Goal: Task Accomplishment & Management: Manage account settings

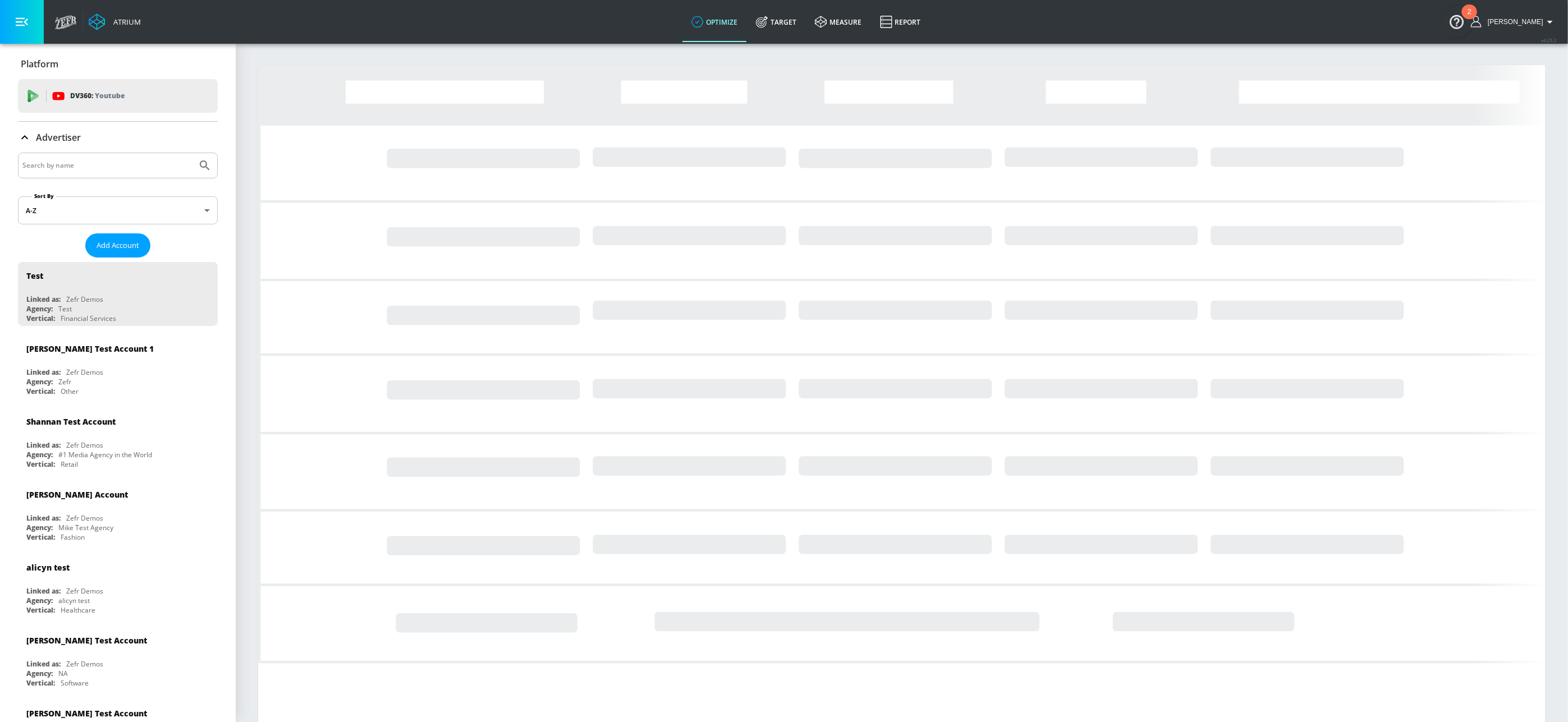
click at [148, 169] on input "Search by name" at bounding box center [107, 165] width 170 height 15
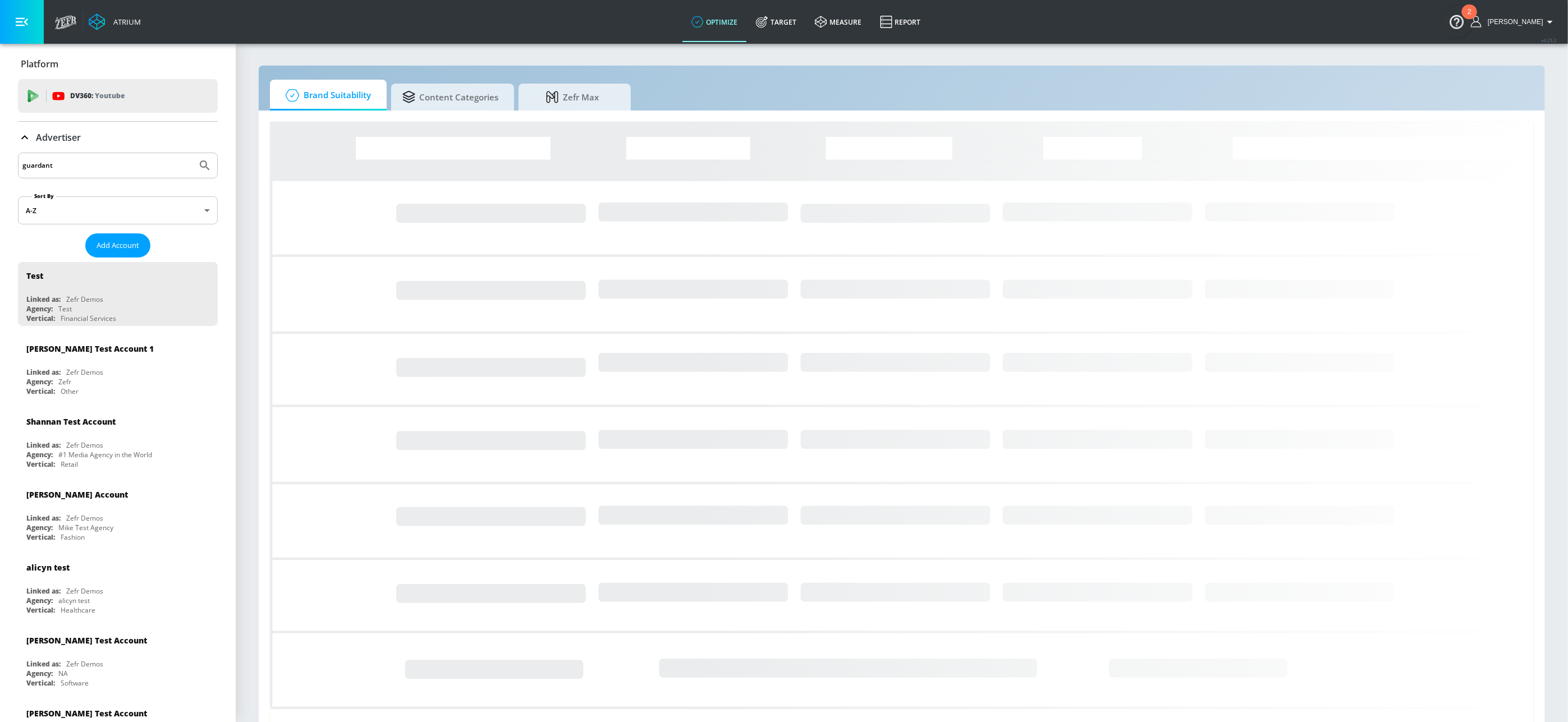
type input "guardant"
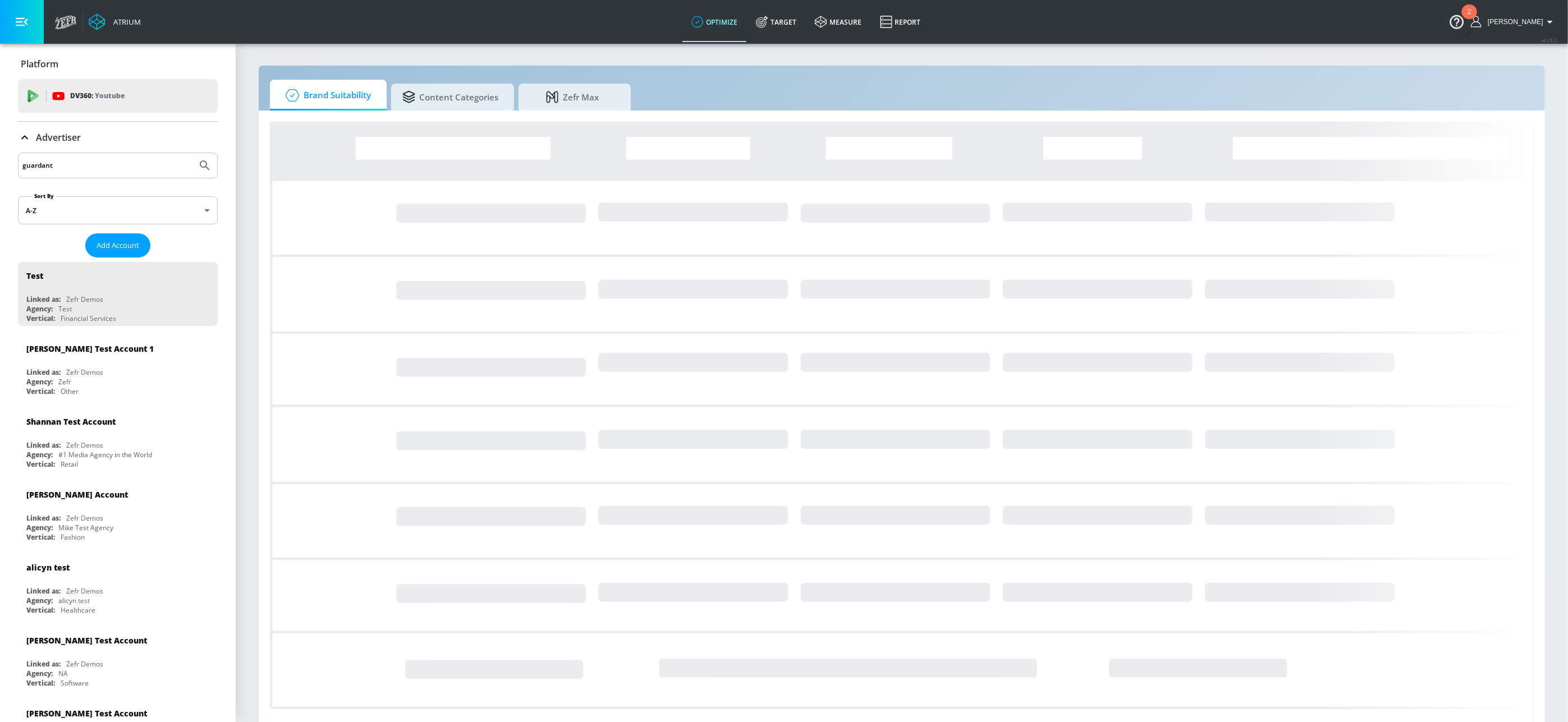
click at [193, 153] on button "Submit Search" at bounding box center [205, 165] width 24 height 24
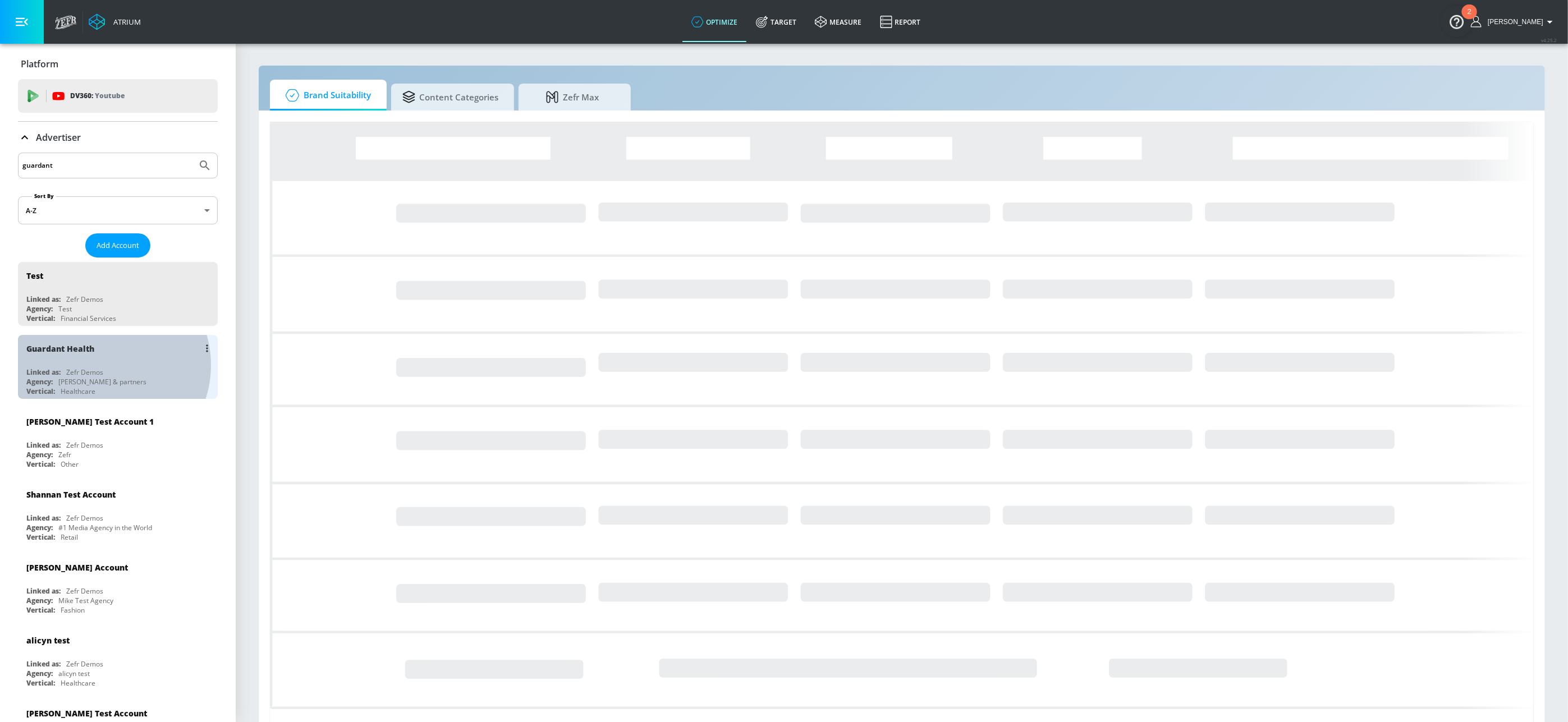
click at [101, 365] on div "Guardant Health Linked as: Zefr Demos Agency: [PERSON_NAME] & partners Vertical…" at bounding box center [117, 367] width 200 height 64
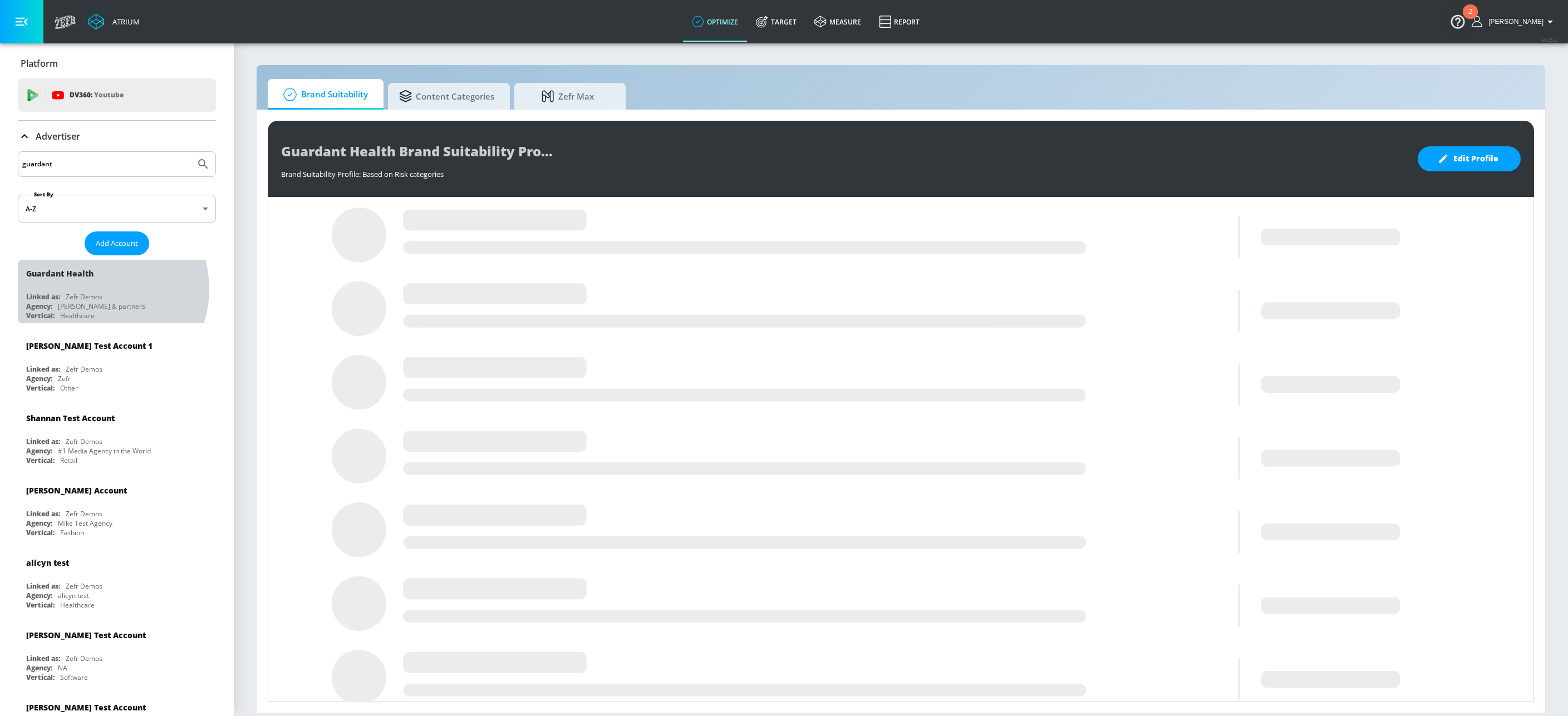
click at [96, 290] on div "Guardant Health Linked as: Zefr Demos Agency: [PERSON_NAME] & partners Vertical…" at bounding box center [116, 291] width 198 height 63
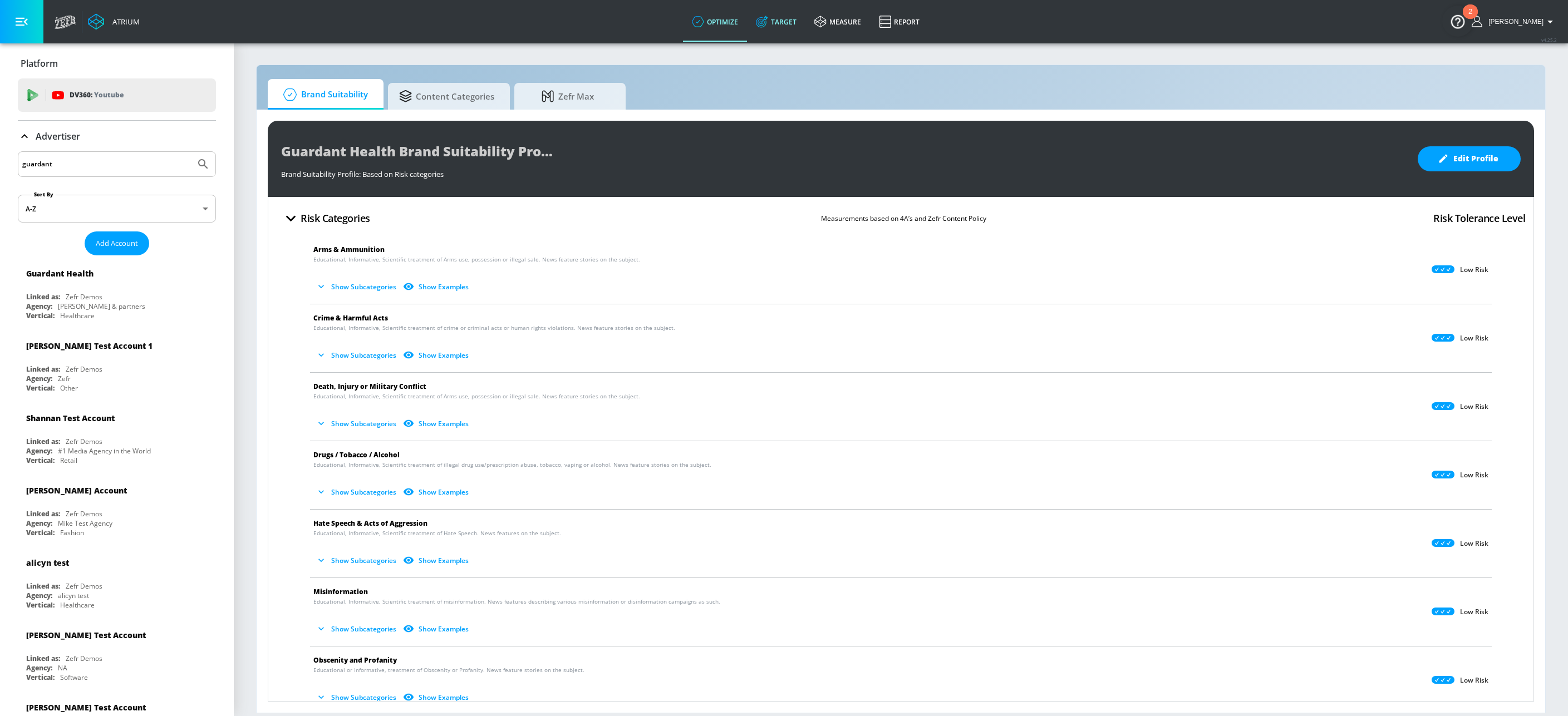
click at [800, 12] on link "Target" at bounding box center [776, 21] width 59 height 40
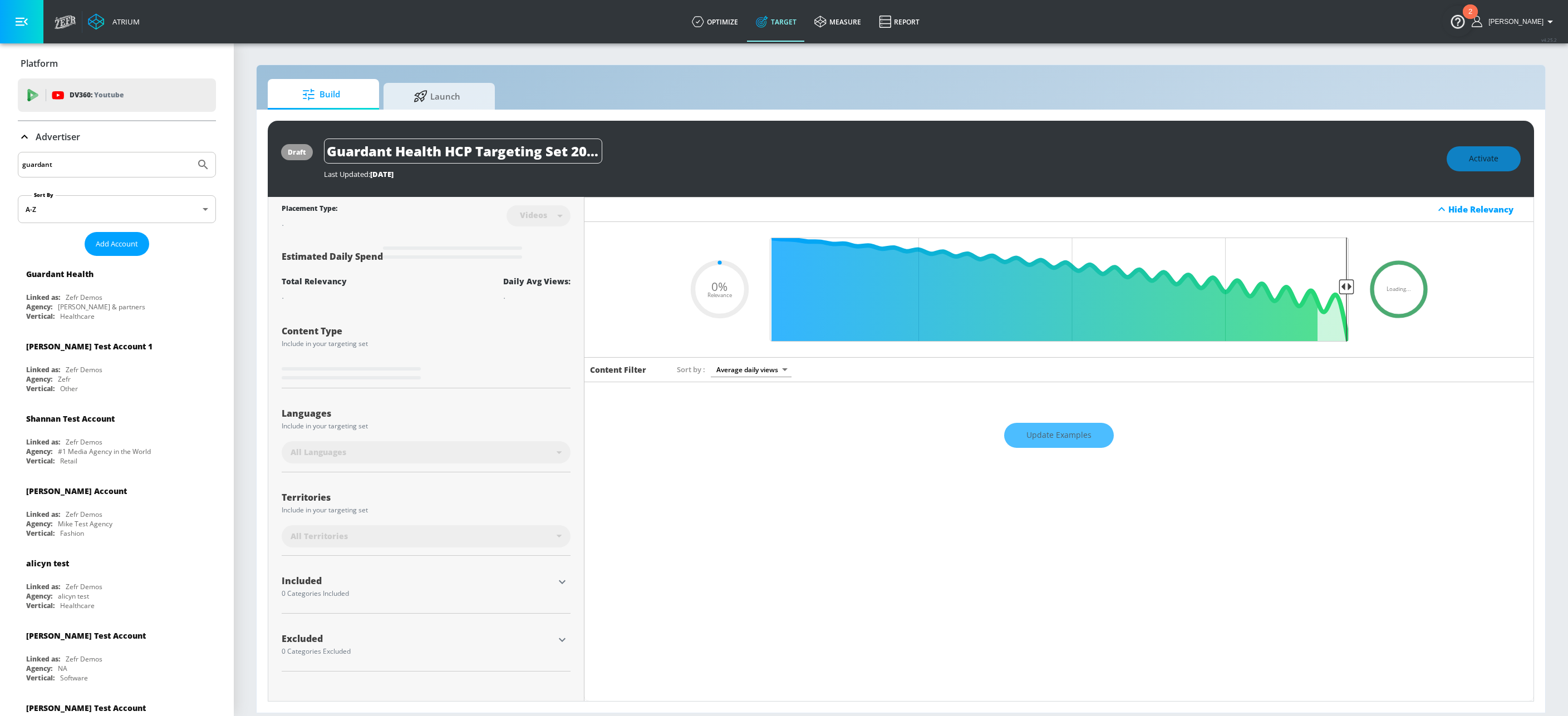
click at [25, 141] on icon at bounding box center [24, 137] width 13 height 13
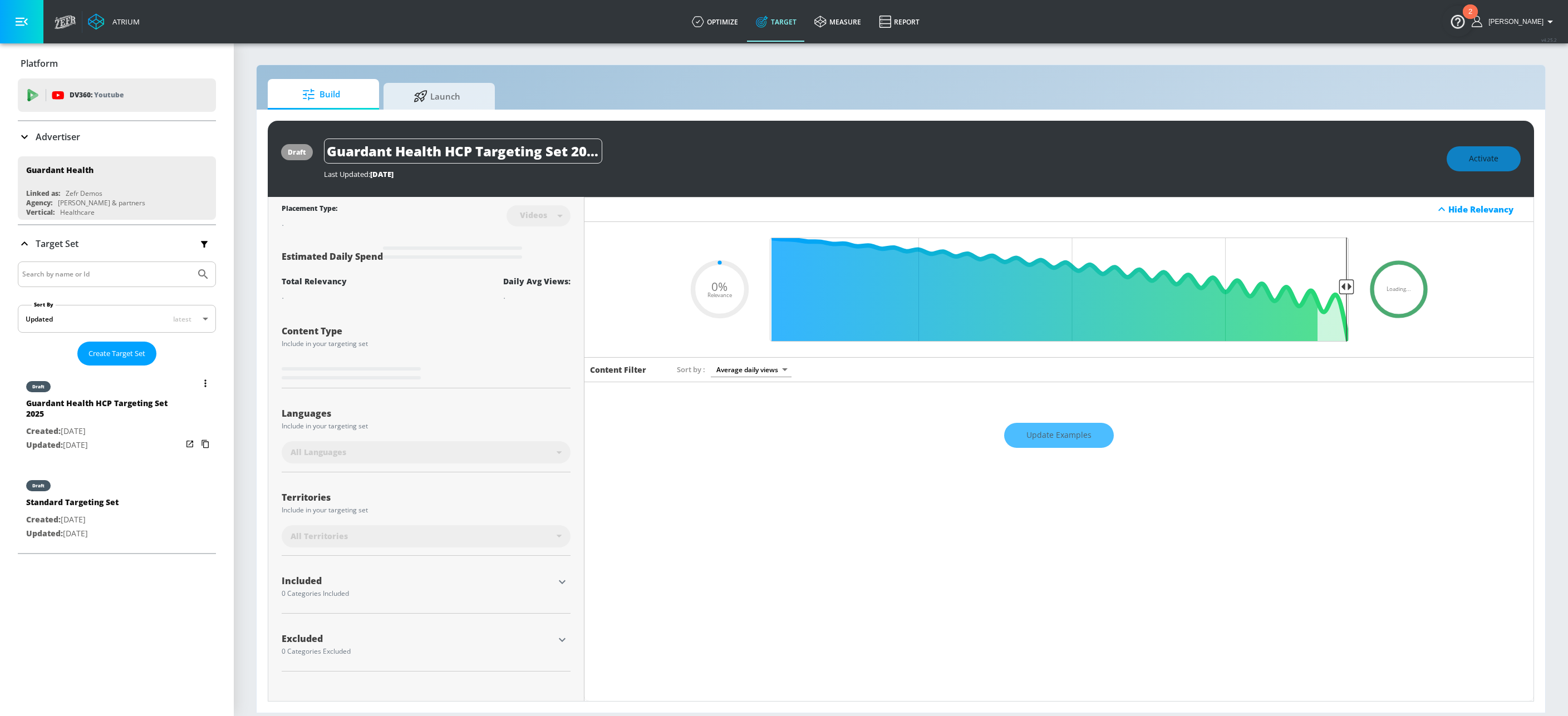
click at [86, 412] on div "Guardant Health HCP Targeting Set 2025" at bounding box center [103, 411] width 156 height 27
click at [121, 415] on div "Guardant Health HCP Targeting Set 2025" at bounding box center [103, 411] width 156 height 27
click at [427, 454] on div "All Languages" at bounding box center [424, 453] width 266 height 11
type input "0.6"
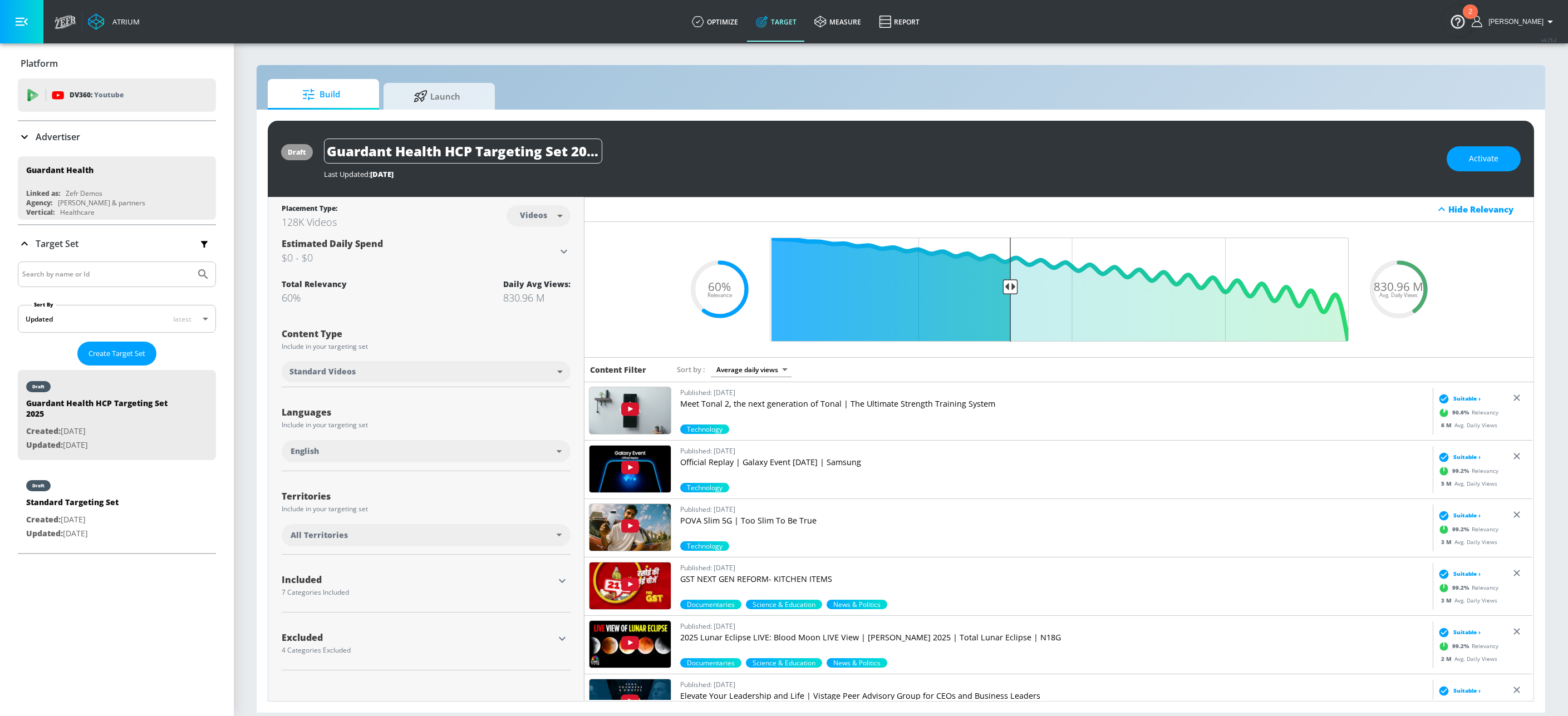
click at [561, 580] on icon "button" at bounding box center [562, 581] width 13 height 13
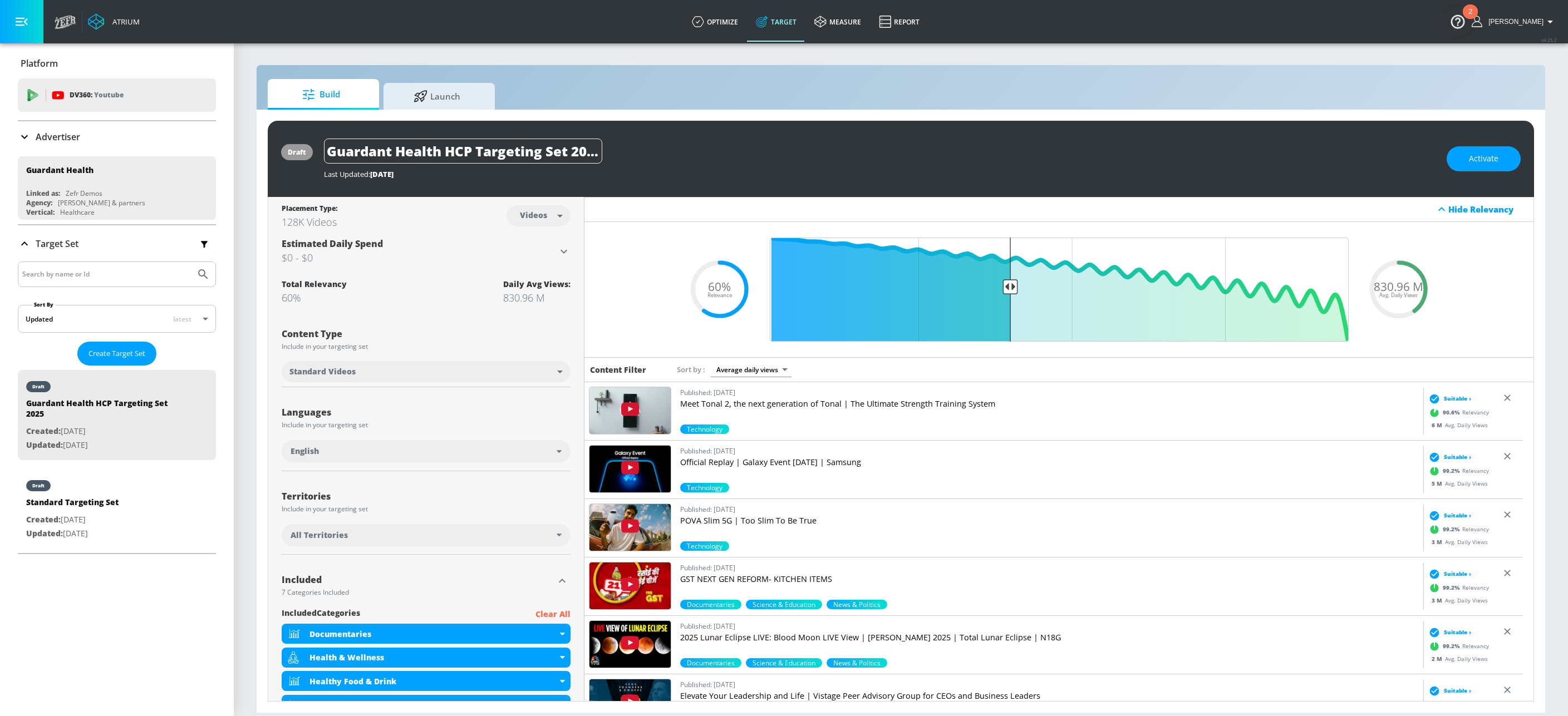
click at [558, 221] on body "Atrium optimize Target measure Report optimize Target measure Report v 4.25.2 A…" at bounding box center [784, 358] width 1568 height 716
click at [451, 276] on div at bounding box center [784, 358] width 1568 height 716
click at [557, 251] on icon at bounding box center [564, 251] width 13 height 13
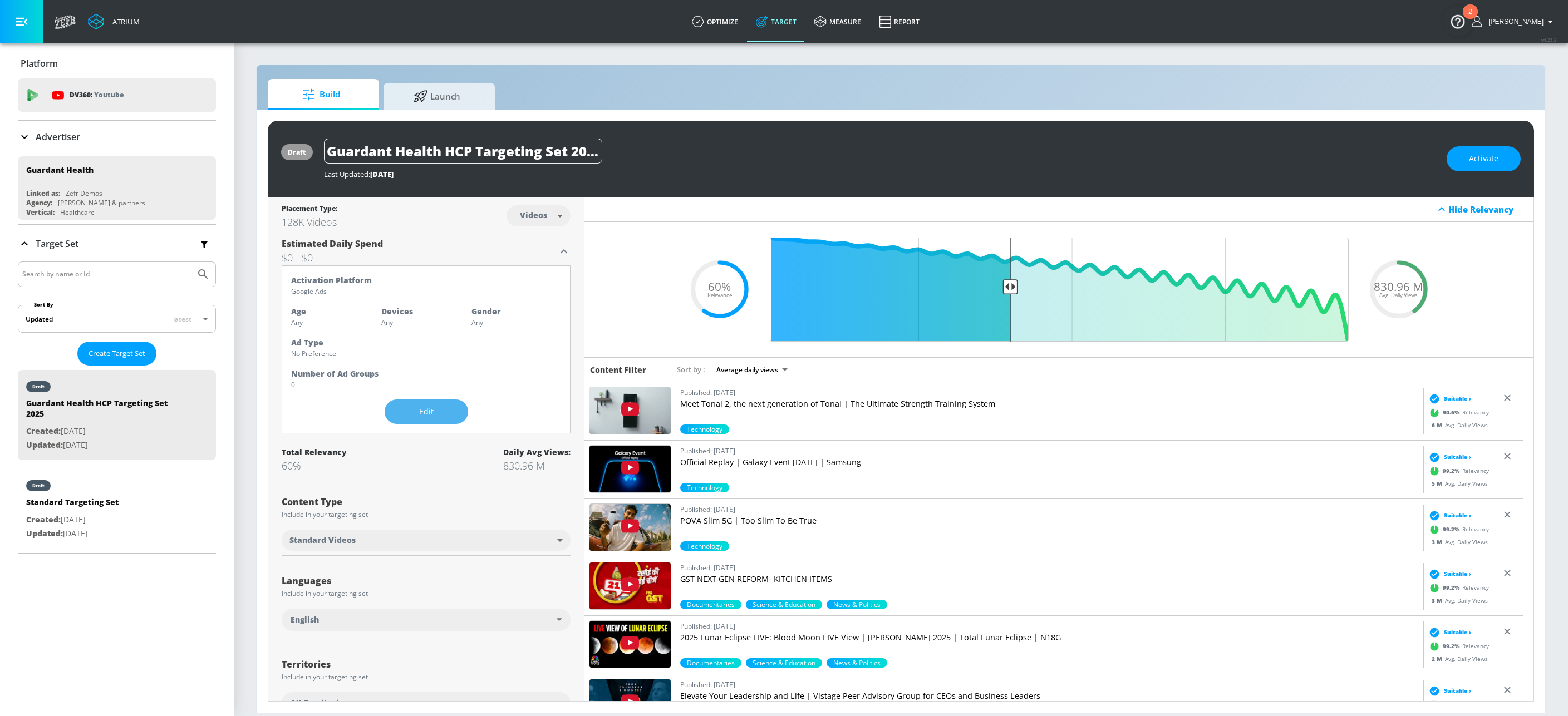
click at [450, 411] on button "Edit" at bounding box center [427, 412] width 84 height 25
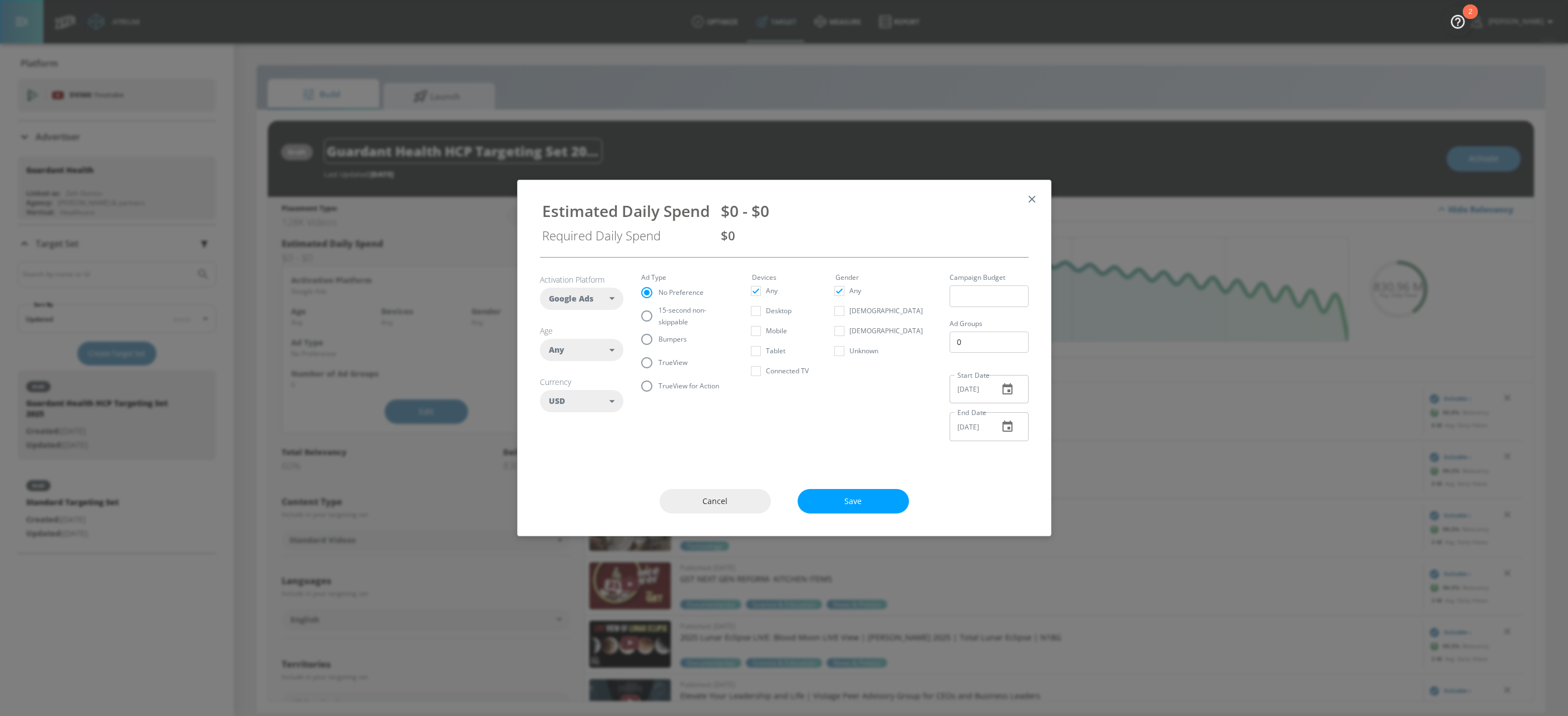
click at [602, 347] on div "Any" at bounding box center [579, 350] width 61 height 11
click at [580, 444] on div "25-34" at bounding box center [578, 442] width 20 height 10
checkbox input "false"
checkbox input "true"
click at [581, 463] on div "35-44" at bounding box center [578, 462] width 20 height 10
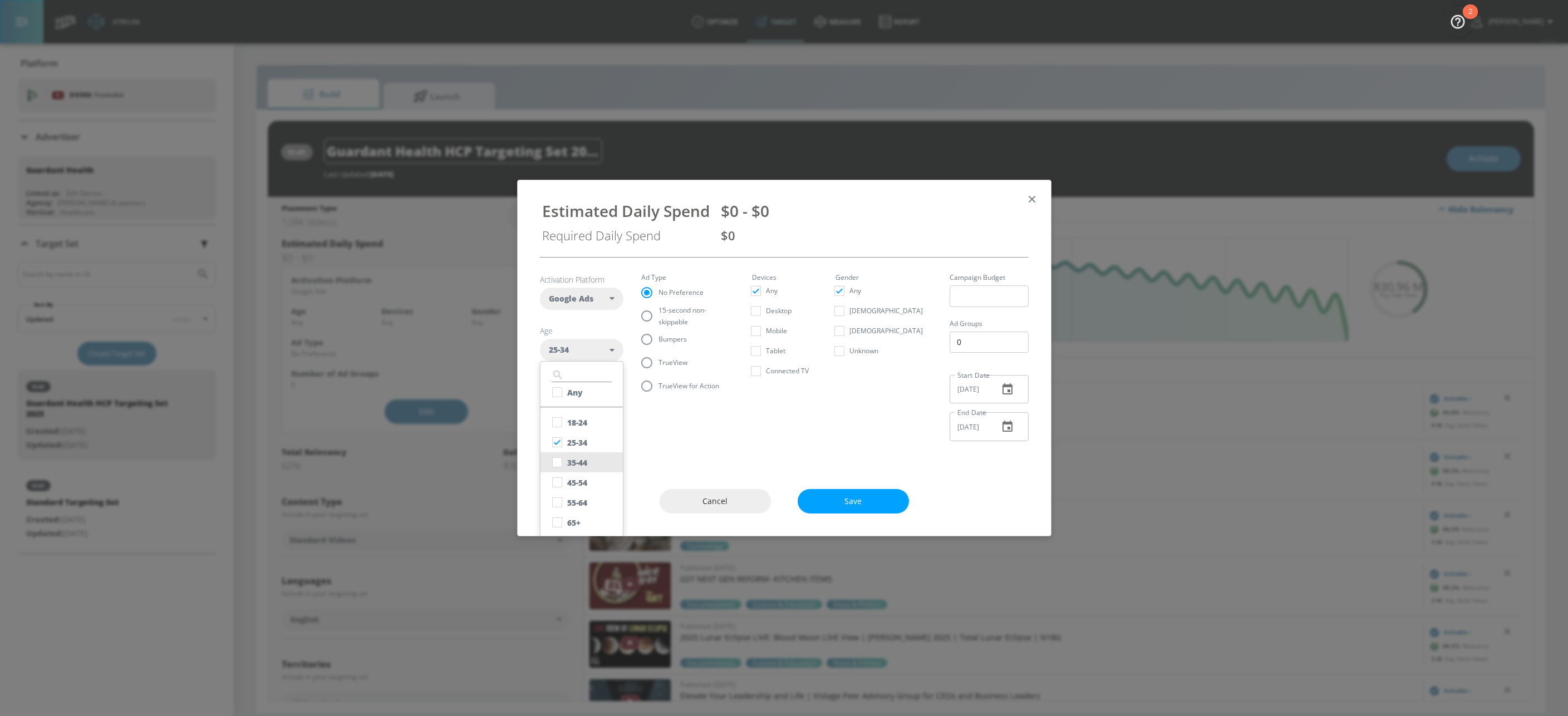
checkbox input "true"
click at [583, 483] on div "45-54" at bounding box center [578, 482] width 20 height 10
checkbox input "true"
click at [591, 506] on button "55-64" at bounding box center [581, 503] width 82 height 20
checkbox input "true"
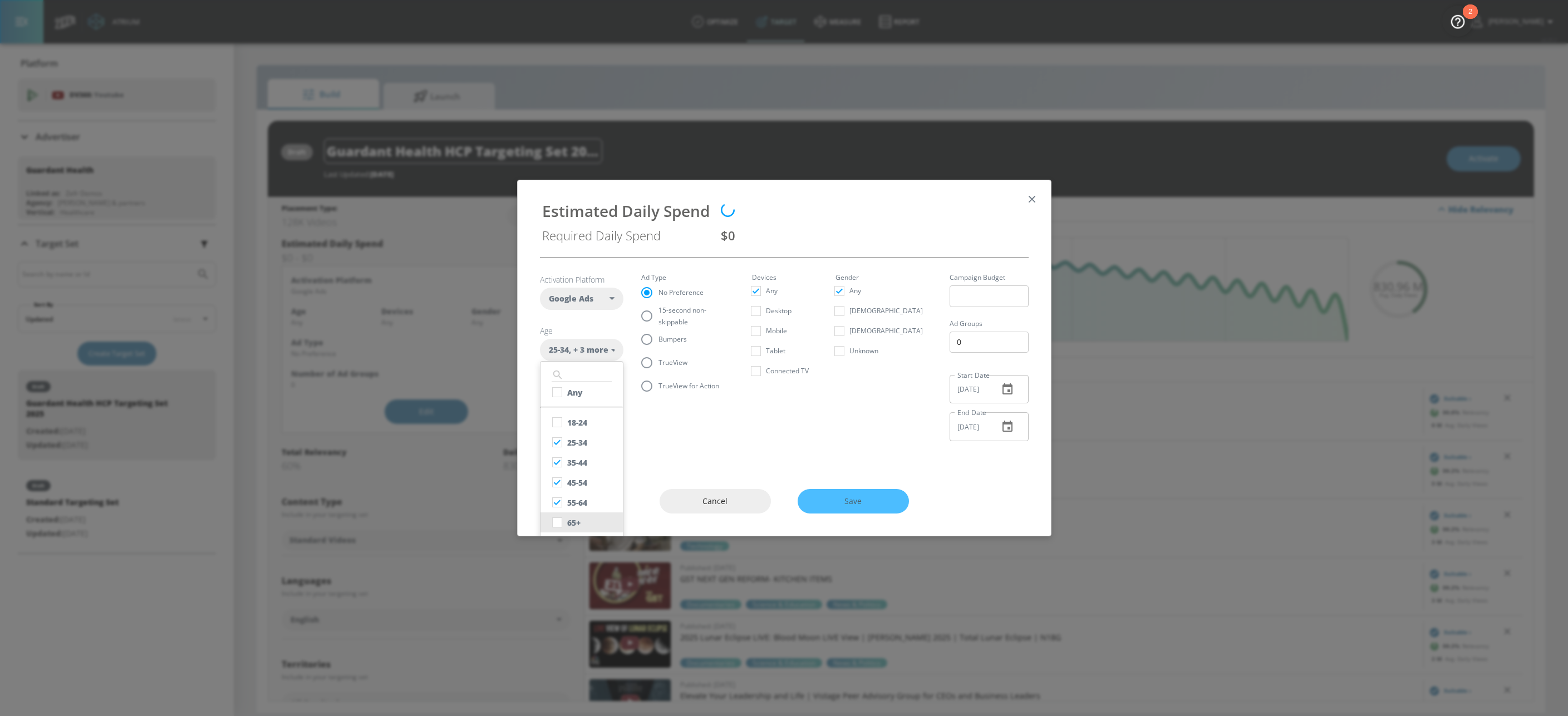
click at [573, 519] on div "65+" at bounding box center [574, 522] width 13 height 10
checkbox input "true"
click at [583, 395] on div "Any" at bounding box center [575, 392] width 16 height 10
checkbox input "true"
checkbox input "false"
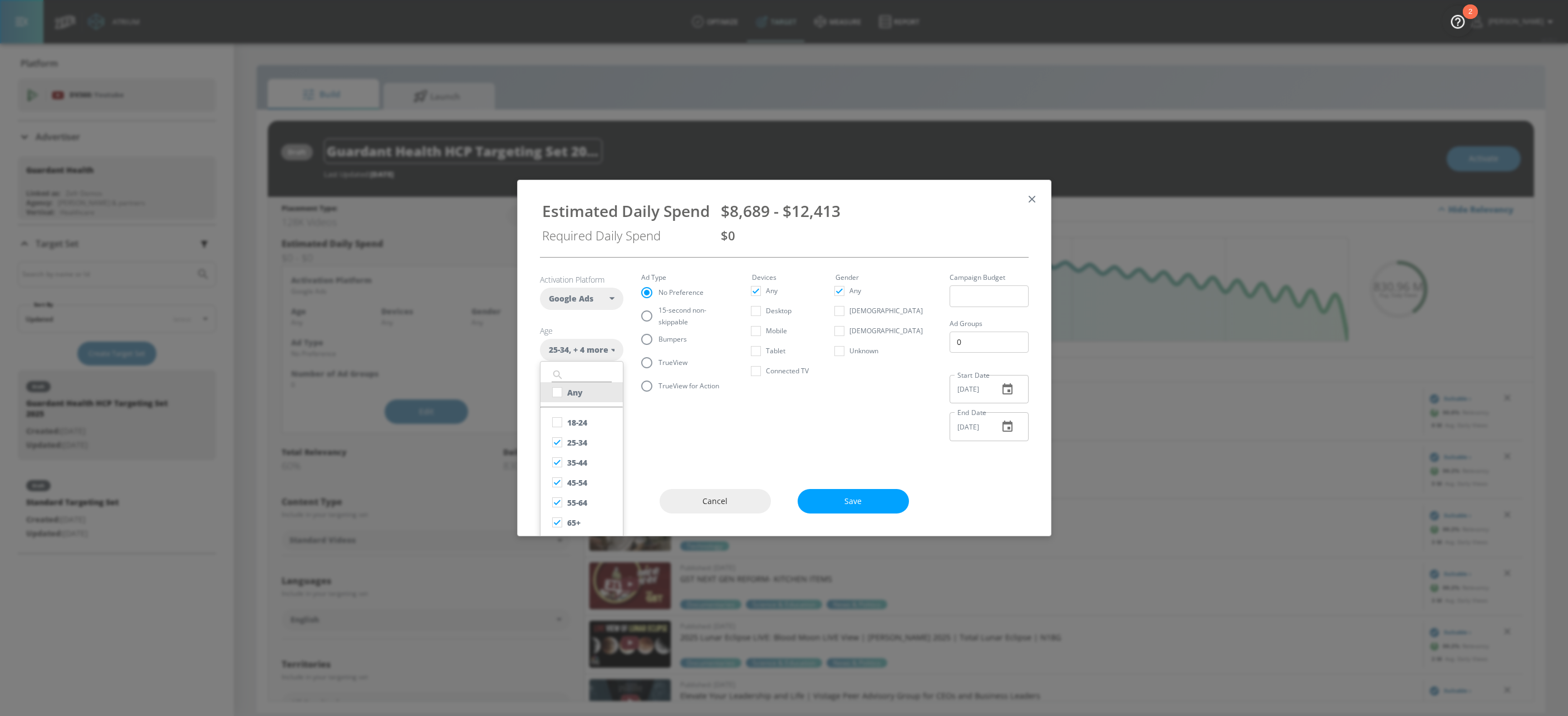
checkbox input "false"
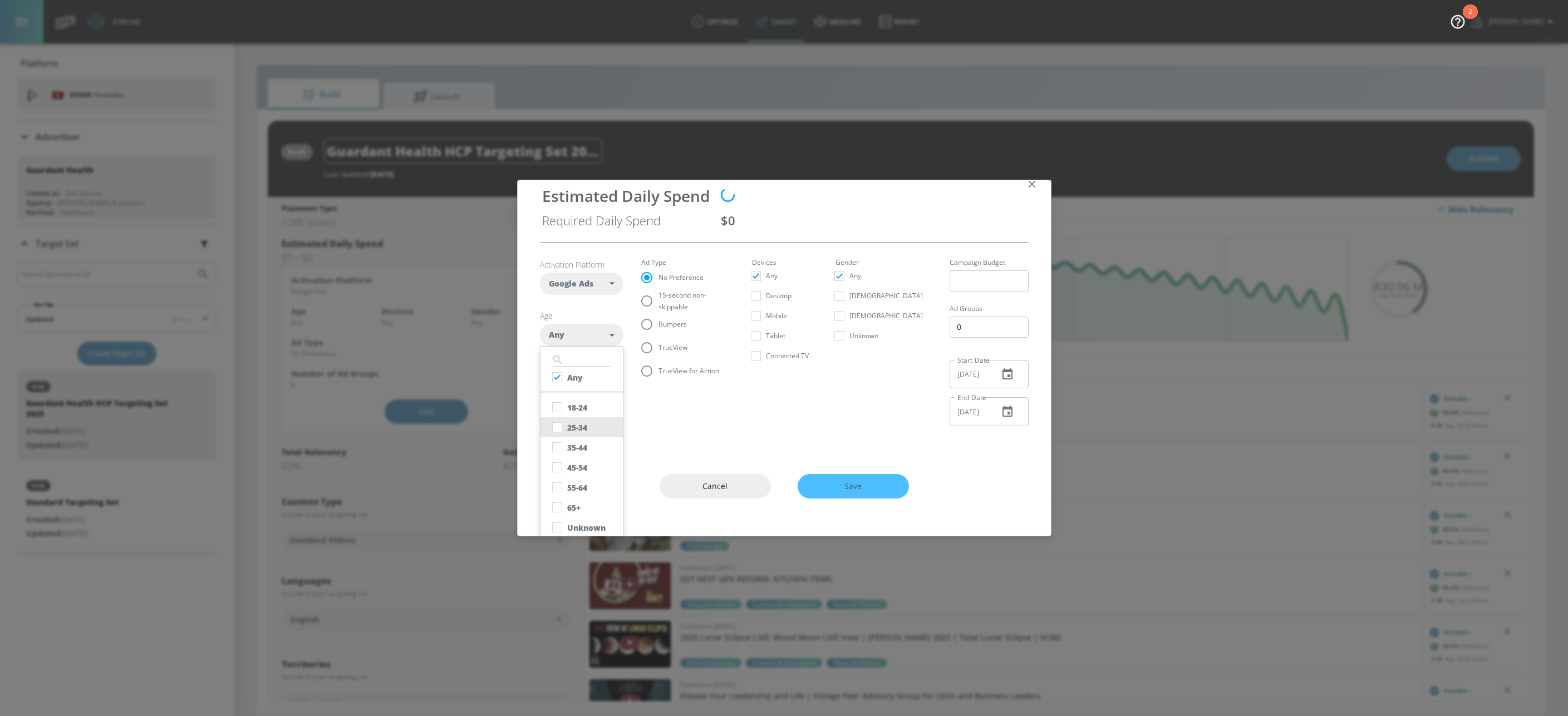
scroll to position [22, 0]
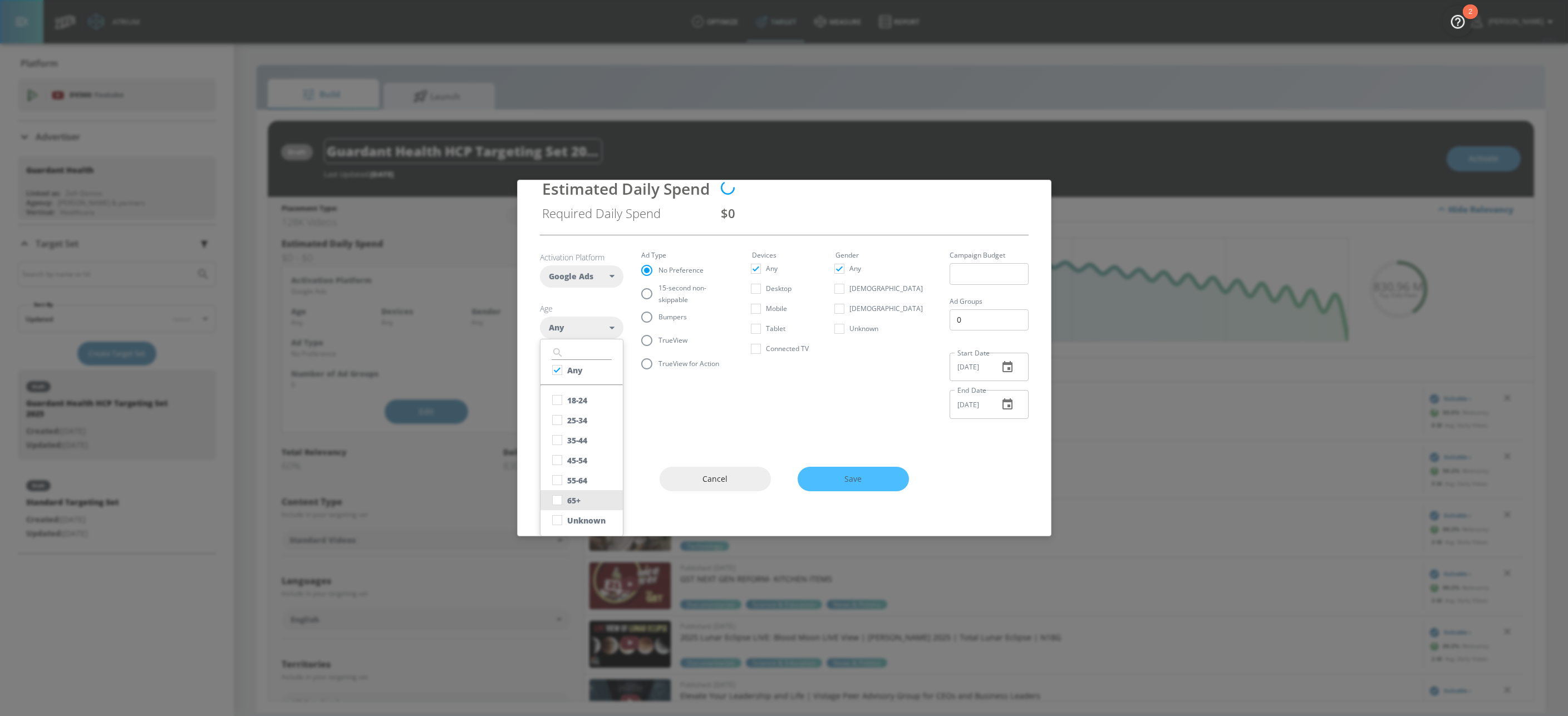
click at [580, 498] on div "65+" at bounding box center [574, 500] width 13 height 10
checkbox input "false"
checkbox input "true"
click at [579, 478] on div "55-64" at bounding box center [578, 480] width 20 height 10
checkbox input "true"
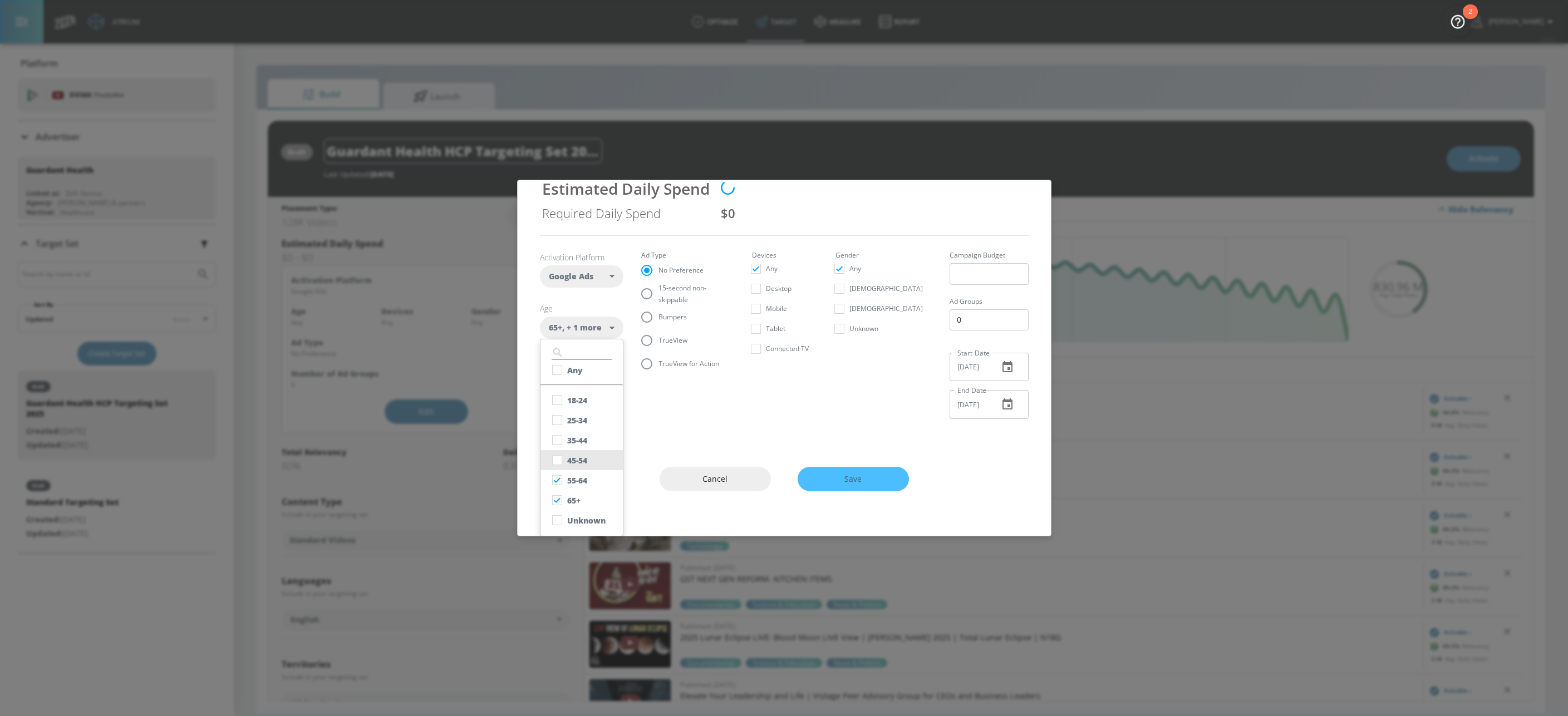
click at [578, 462] on div "45-54" at bounding box center [578, 460] width 20 height 10
checkbox input "true"
click at [577, 439] on div "35-44" at bounding box center [578, 439] width 20 height 10
checkbox input "true"
click at [575, 423] on div "25-34" at bounding box center [578, 420] width 20 height 10
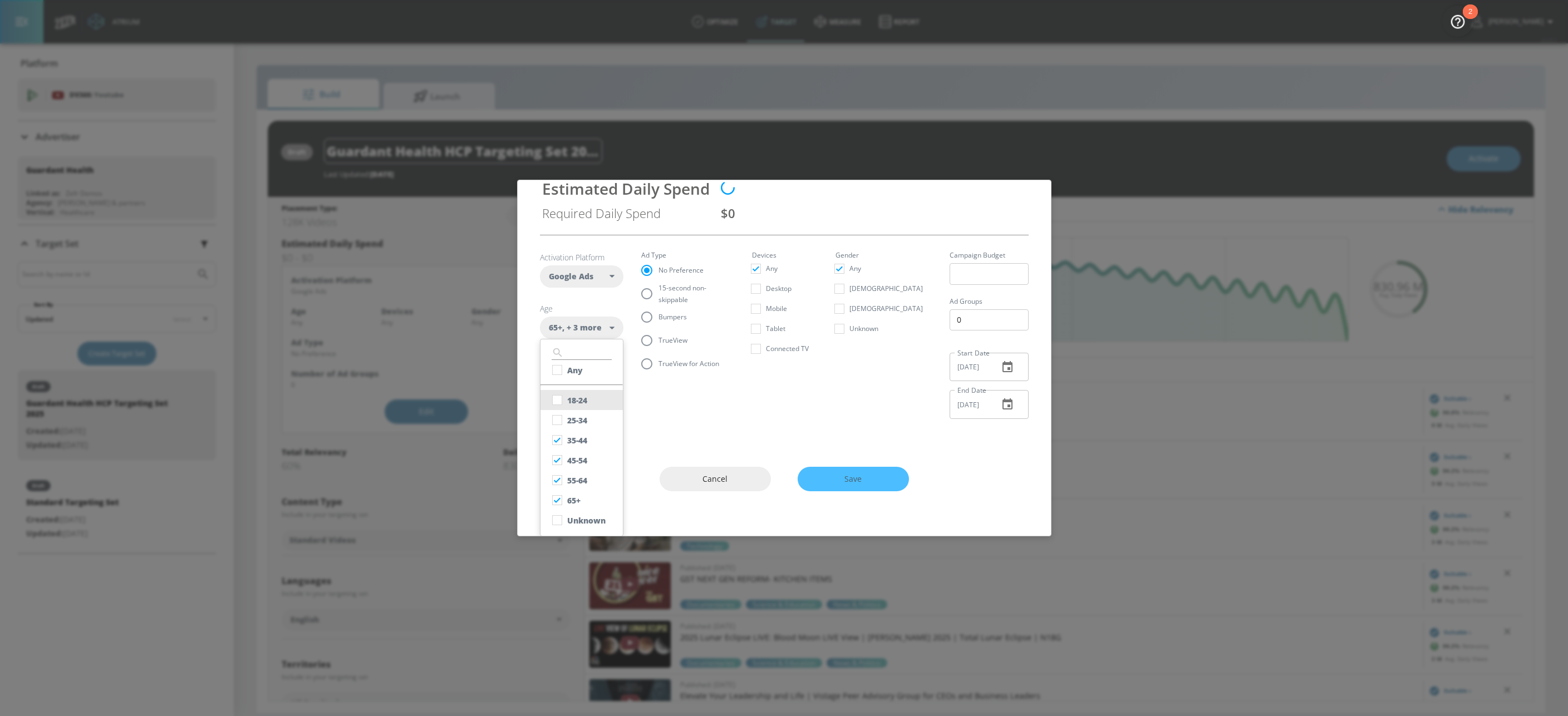
checkbox input "true"
click at [576, 398] on div "18-24" at bounding box center [578, 399] width 20 height 10
checkbox input "true"
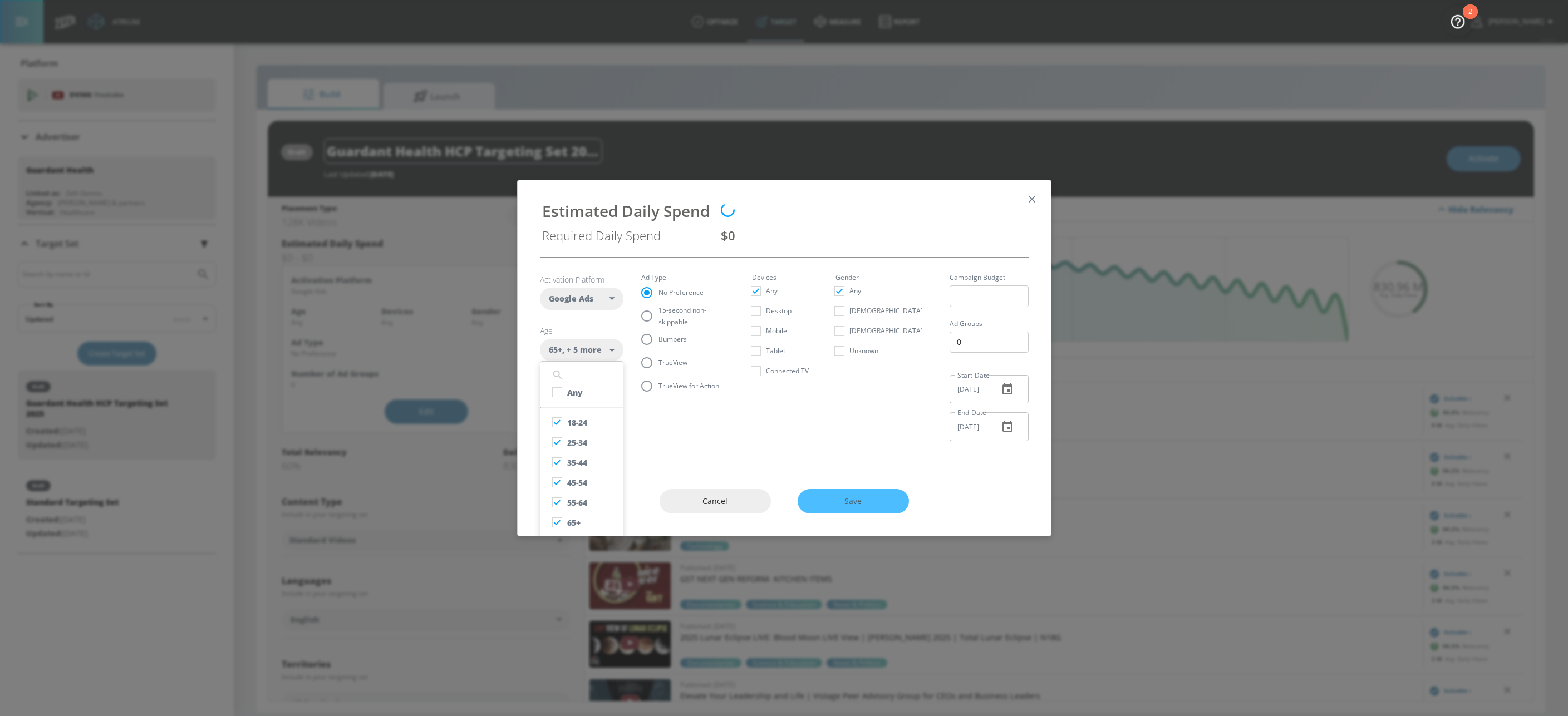
click at [650, 344] on fieldset "Ad Type No Preference 15-second non-skippable Bumpers TrueView TrueView for Act…" at bounding box center [688, 336] width 93 height 124
click at [663, 363] on span "TrueView" at bounding box center [673, 362] width 29 height 12
click at [659, 363] on input "TrueView" at bounding box center [647, 362] width 23 height 23
radio input "true"
radio input "false"
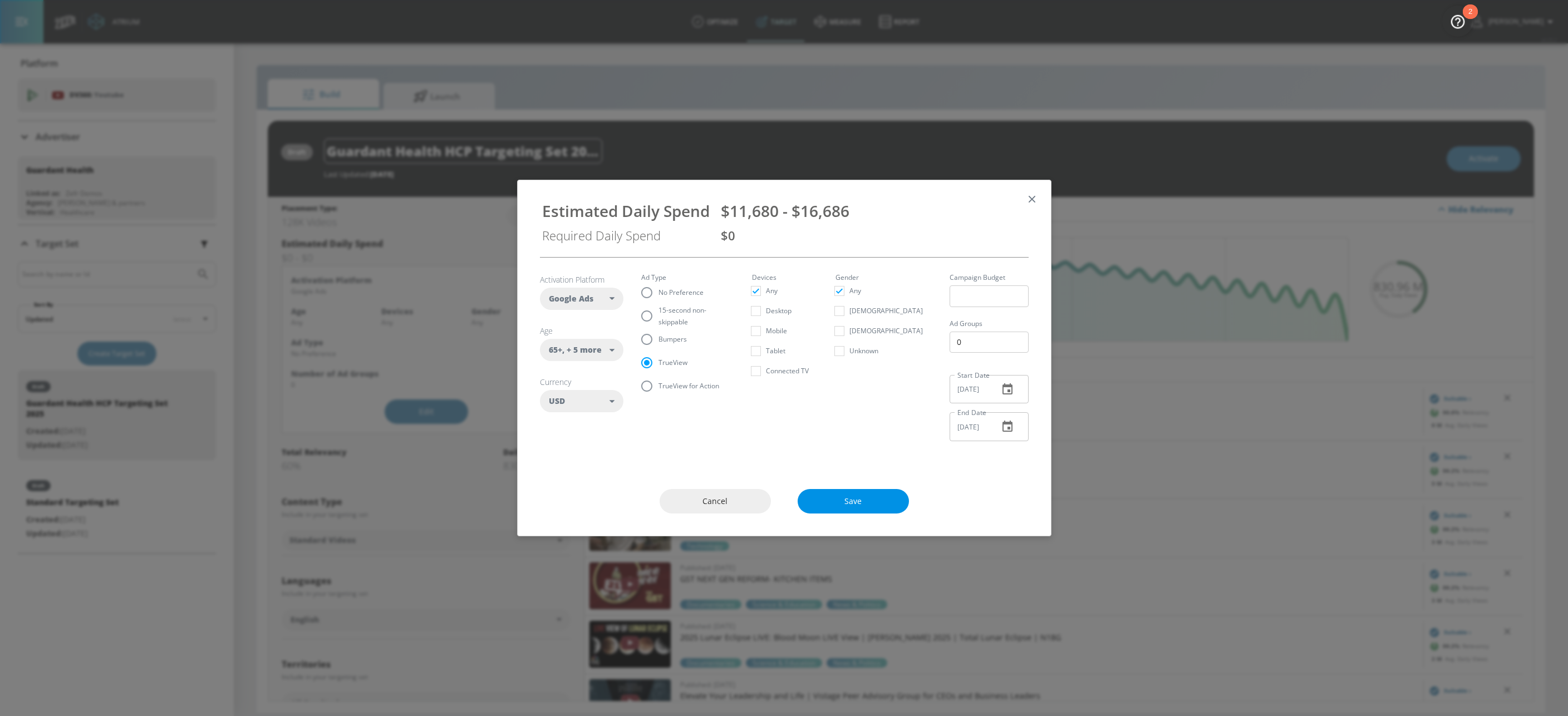
click at [873, 503] on span "Save" at bounding box center [853, 501] width 67 height 14
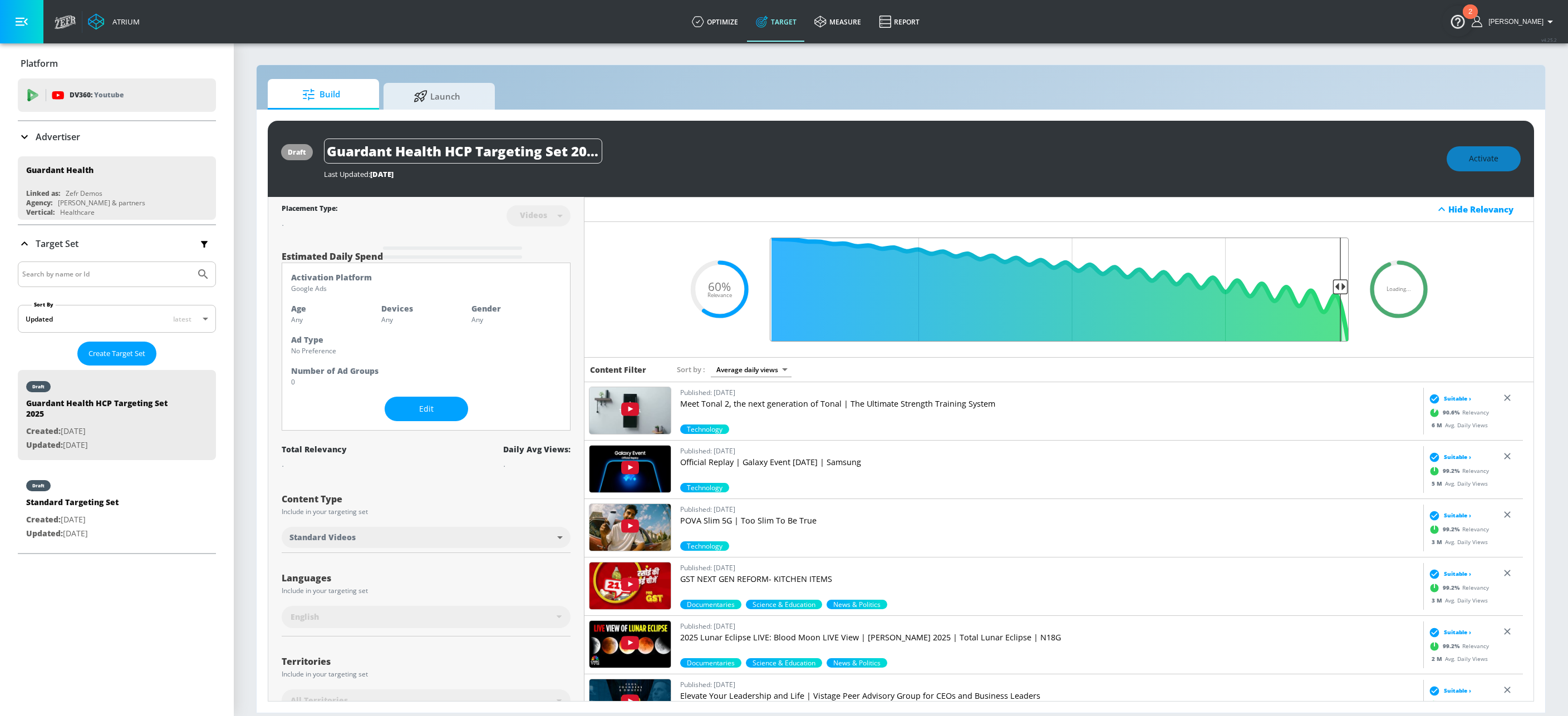
drag, startPoint x: 1000, startPoint y: 288, endPoint x: 1334, endPoint y: 293, distance: 334.0
click at [1334, 293] on input "Final Threshold" at bounding box center [1058, 290] width 590 height 104
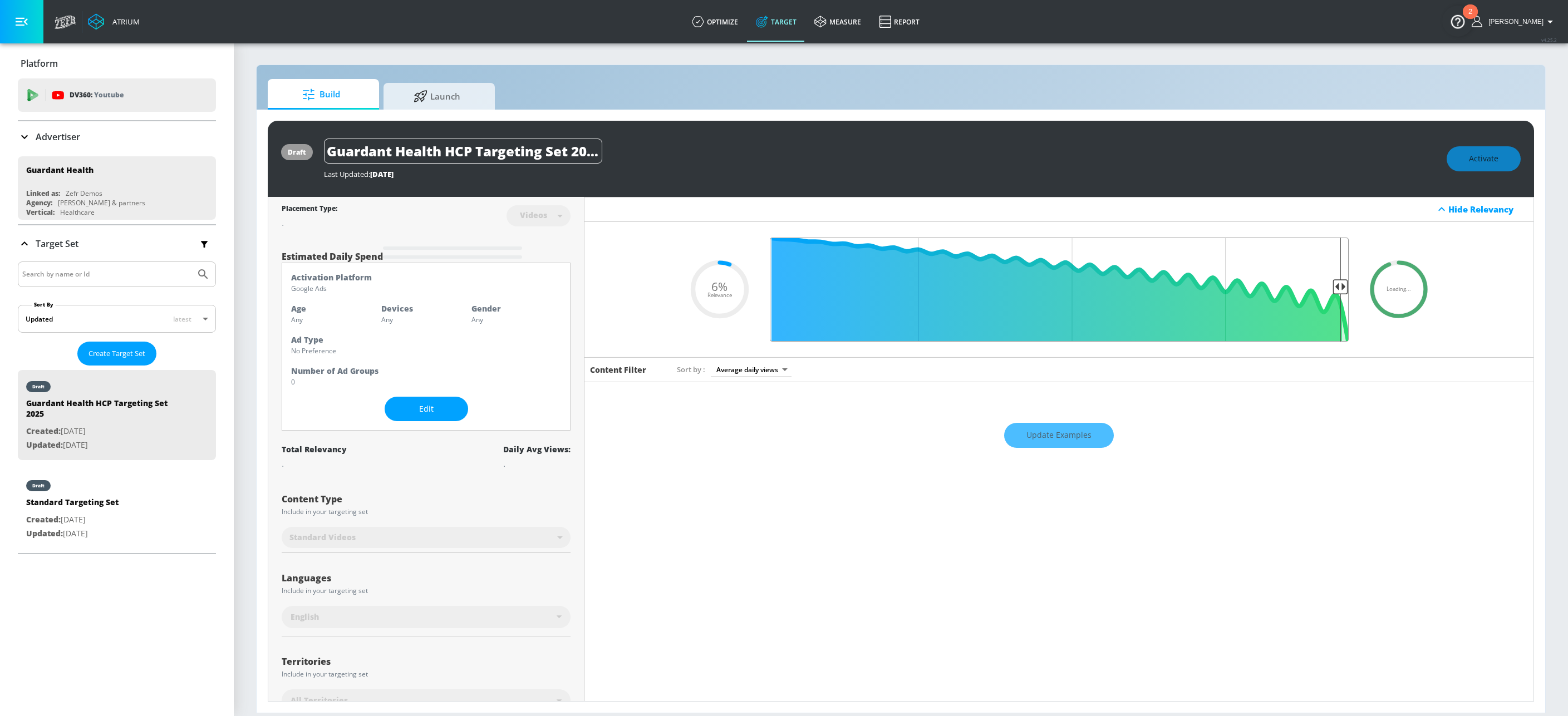
type input "0.6"
